Goal: Register for event/course

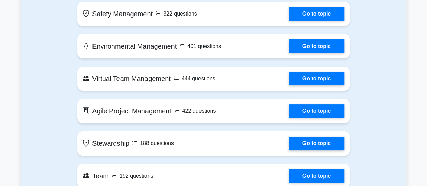
scroll to position [1316, 0]
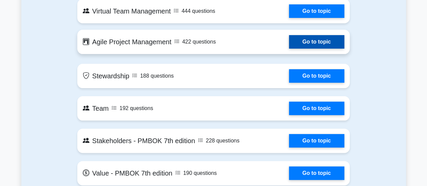
click at [298, 41] on link "Go to topic" at bounding box center [316, 41] width 55 height 13
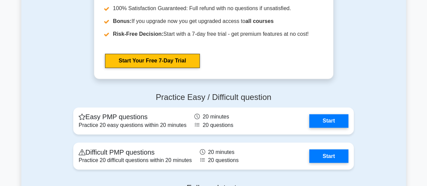
scroll to position [1788, 0]
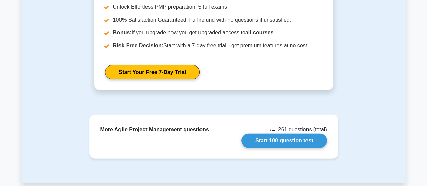
scroll to position [854, 0]
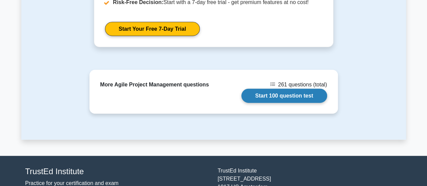
click at [273, 89] on link "Start 100 question test" at bounding box center [284, 96] width 86 height 14
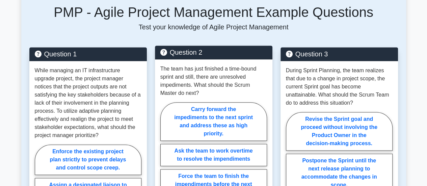
scroll to position [347, 0]
